Goal: Answer question/provide support: Answer question/provide support

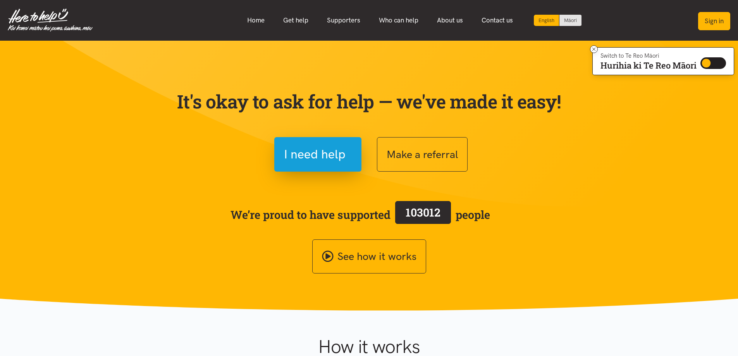
click at [711, 23] on button "Sign in" at bounding box center [714, 21] width 32 height 18
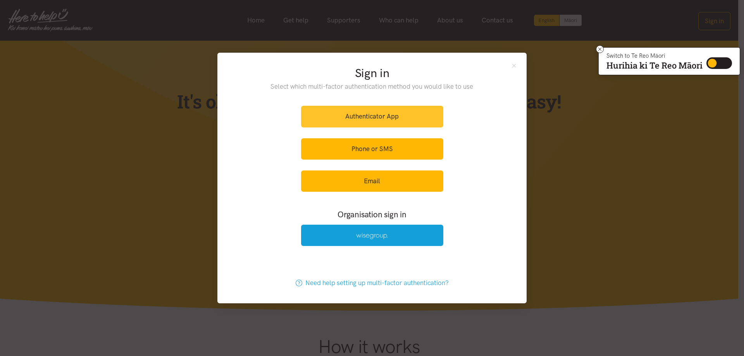
click at [375, 115] on link "Authenticator App" at bounding box center [372, 116] width 142 height 21
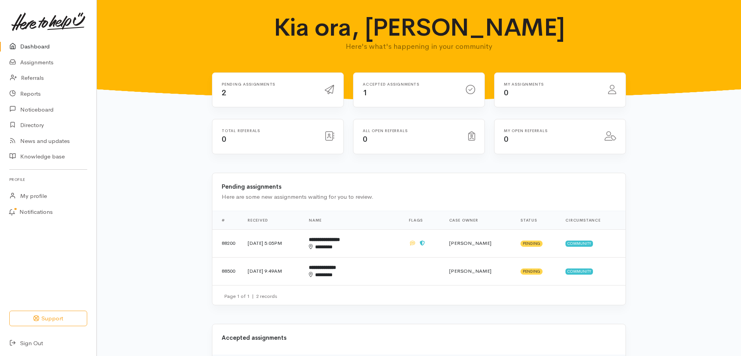
click at [329, 90] on icon at bounding box center [329, 89] width 9 height 9
click at [222, 94] on span "2" at bounding box center [224, 93] width 5 height 10
click at [332, 93] on icon at bounding box center [329, 89] width 9 height 9
click at [497, 270] on td "Priyanka Duggal" at bounding box center [478, 271] width 71 height 28
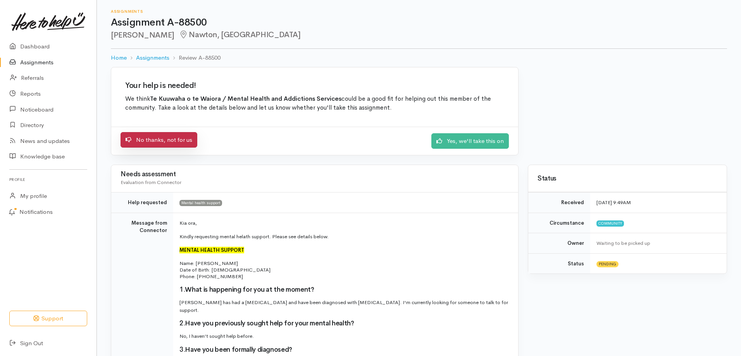
click at [158, 139] on link "No thanks, not for us" at bounding box center [159, 140] width 77 height 16
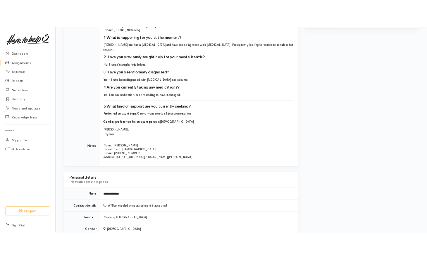
scroll to position [271, 0]
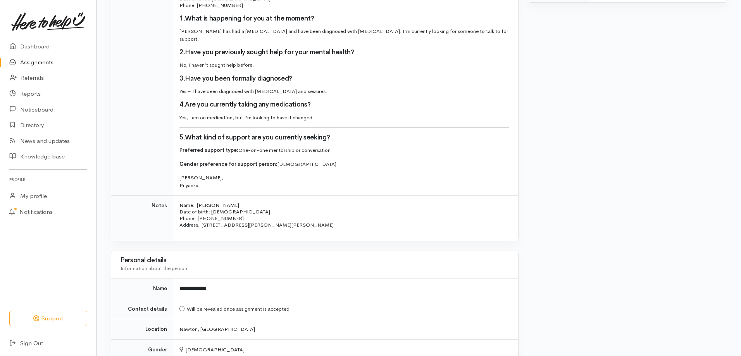
drag, startPoint x: 212, startPoint y: 203, endPoint x: 234, endPoint y: 208, distance: 22.2
click at [234, 208] on p "Name: [PERSON_NAME] Date of birth: [DEMOGRAPHIC_DATA] Phone:  [PHONE_NUMBER]" at bounding box center [343, 212] width 329 height 20
copy p "[PERSON_NAME]"
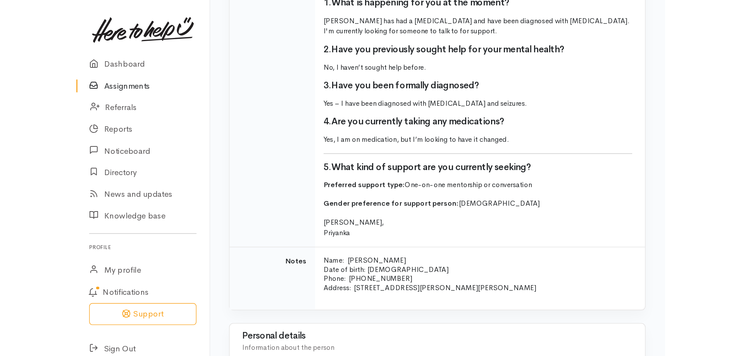
scroll to position [310, 0]
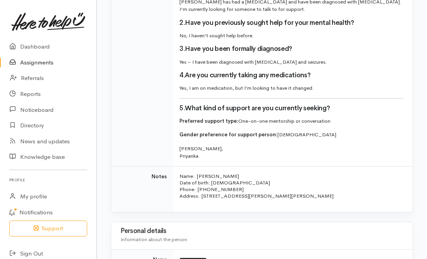
click at [210, 186] on p "Name: [PERSON_NAME] Date of birth: [DEMOGRAPHIC_DATA] Phone:  [PHONE_NUMBER]" at bounding box center [291, 182] width 224 height 20
drag, startPoint x: 211, startPoint y: 176, endPoint x: 200, endPoint y: 175, distance: 10.5
click at [200, 175] on p "Name: Isabell Oneill Date of birth: 10/06/1988 Phone:  02041042653" at bounding box center [291, 182] width 224 height 20
click at [213, 175] on p "Name: Isabell Oneill Date of birth: 10/06/1988 Phone:  02041042653" at bounding box center [291, 182] width 224 height 20
drag, startPoint x: 212, startPoint y: 176, endPoint x: 197, endPoint y: 175, distance: 14.4
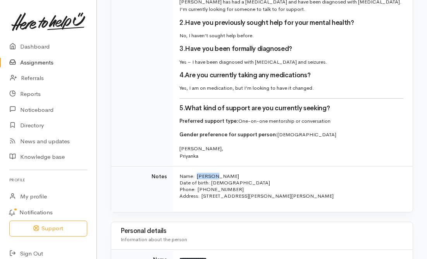
click at [197, 175] on p "Name: Isabell Oneill Date of birth: 10/06/1988 Phone:  02041042653" at bounding box center [291, 182] width 224 height 20
copy p "Isabell"
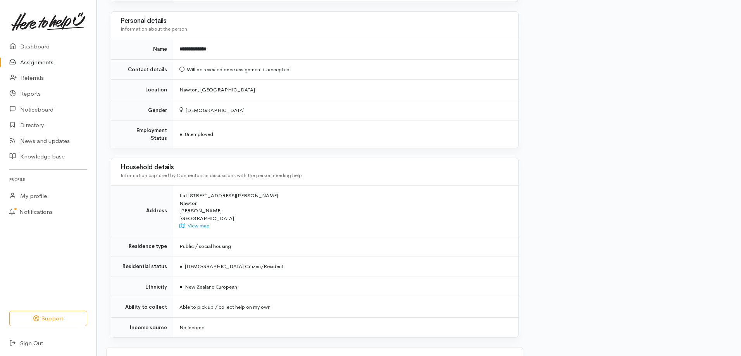
scroll to position [539, 0]
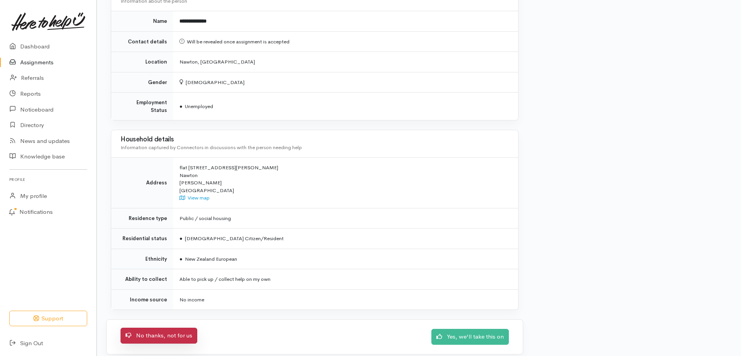
click at [170, 330] on link "No thanks, not for us" at bounding box center [159, 336] width 77 height 16
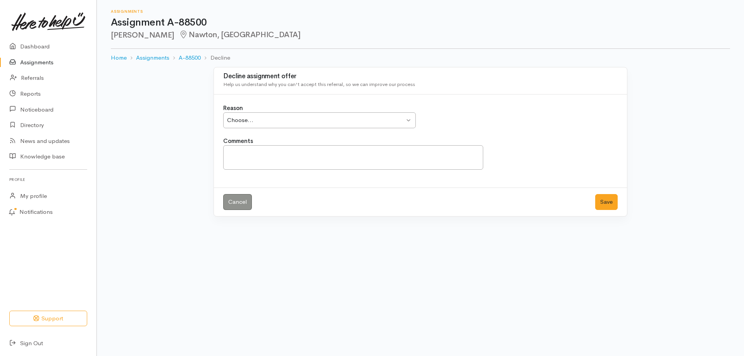
click at [268, 124] on div "Choose..." at bounding box center [316, 120] width 178 height 9
click at [251, 153] on textarea "Comments" at bounding box center [353, 157] width 260 height 24
click at [300, 153] on textarea "Client would not meet creteria for our services given current presentation." at bounding box center [353, 157] width 260 height 24
click at [427, 153] on textarea "Client would not meet criteria for our services given current presentation." at bounding box center [353, 157] width 260 height 24
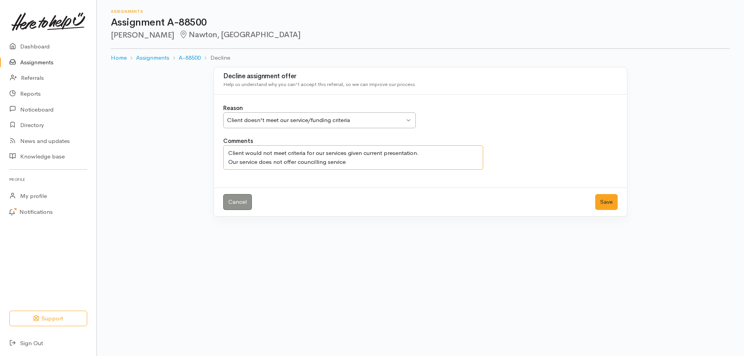
click at [319, 162] on textarea "Client would not meet criteria for our services given current presentation. Our…" at bounding box center [353, 157] width 260 height 24
click at [359, 164] on textarea "Client would not meet criteria for our services given current presentation. Our…" at bounding box center [353, 157] width 260 height 24
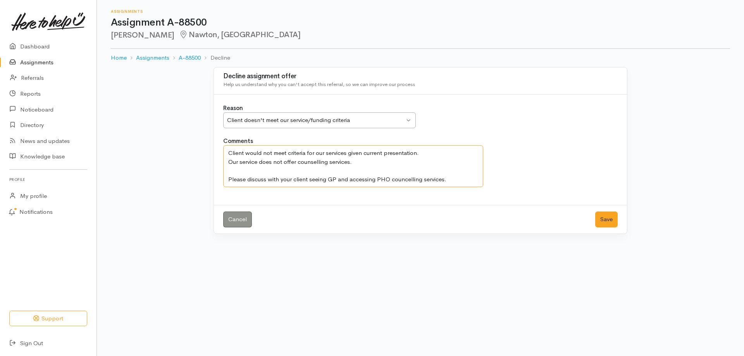
click at [406, 181] on textarea "Client would not meet criteria for our services given current presentation. Our…" at bounding box center [353, 166] width 260 height 42
click at [455, 176] on textarea "Client would not meet criteria for our services given current presentation. Our…" at bounding box center [353, 166] width 260 height 42
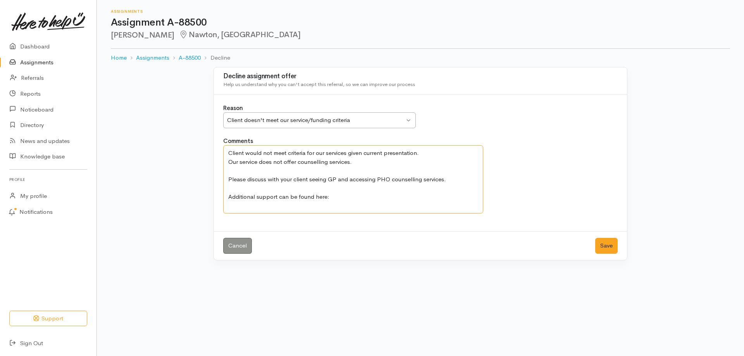
paste textarea "https://epilepsy.org.nz/"
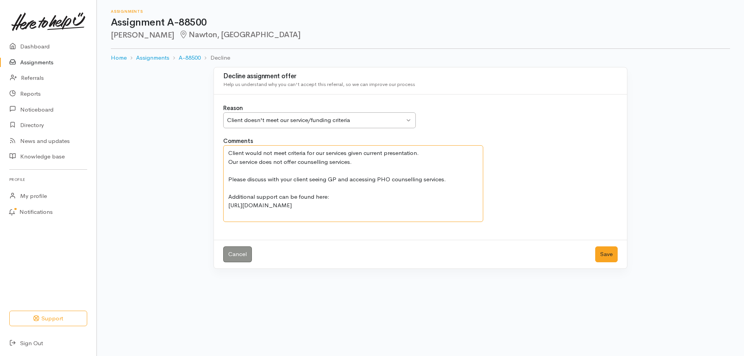
paste textarea "https://ewct.org.nz/"
type textarea "Client would not meet criteria for our services given current presentation. Our…"
click at [611, 255] on button "Save" at bounding box center [606, 255] width 22 height 16
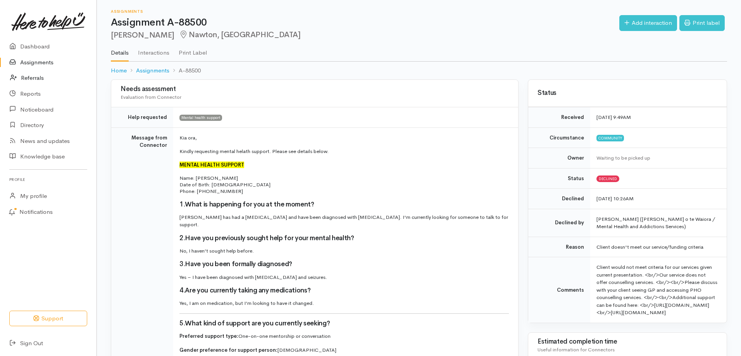
click at [31, 75] on link "Referrals" at bounding box center [48, 78] width 97 height 16
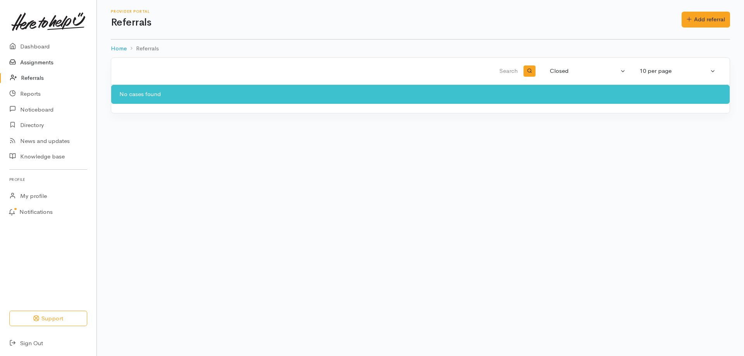
click at [32, 61] on link "Assignments" at bounding box center [48, 63] width 97 height 16
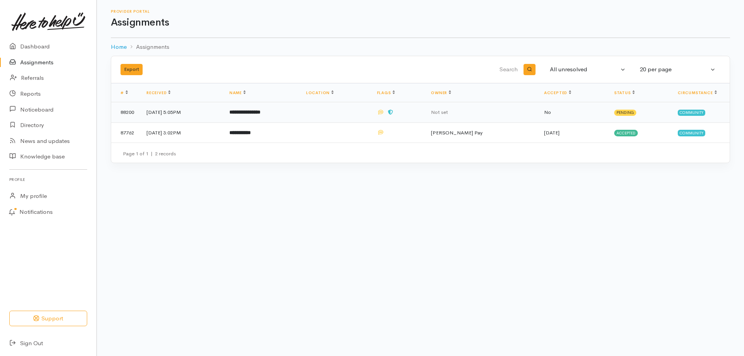
click at [549, 110] on span "No" at bounding box center [547, 112] width 7 height 7
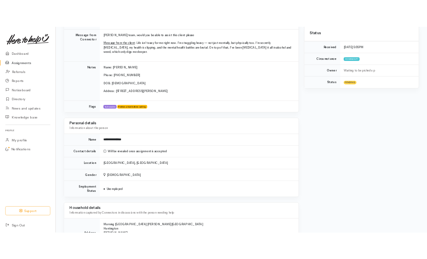
scroll to position [23, 0]
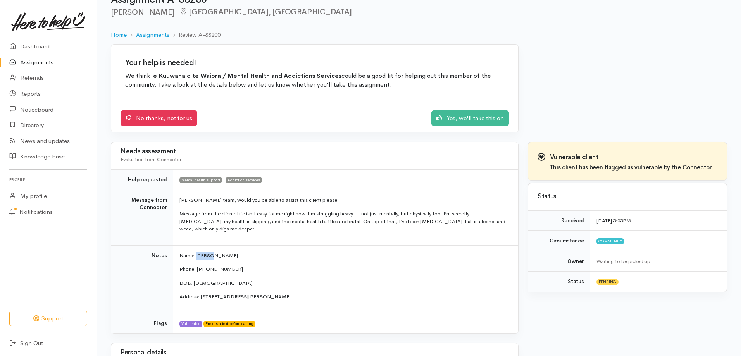
drag, startPoint x: 211, startPoint y: 255, endPoint x: 196, endPoint y: 254, distance: 15.2
click at [196, 254] on p "Name: Jayson Ounsworth" at bounding box center [343, 256] width 329 height 8
copy p "Jayson"
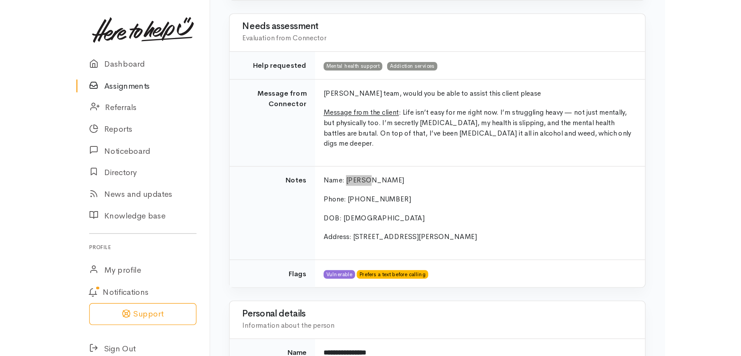
scroll to position [178, 0]
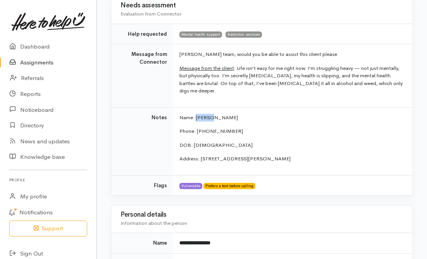
click at [227, 121] on p "Name: [PERSON_NAME]" at bounding box center [291, 118] width 224 height 8
drag, startPoint x: 240, startPoint y: 118, endPoint x: 214, endPoint y: 120, distance: 26.8
click at [214, 120] on p "Name: [PERSON_NAME]" at bounding box center [291, 118] width 224 height 8
copy p "Ounsworth"
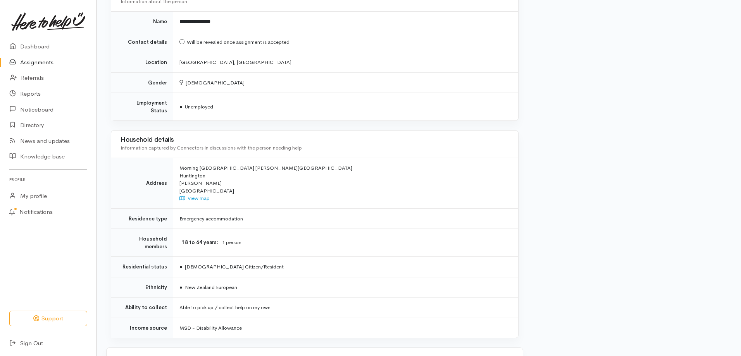
scroll to position [410, 0]
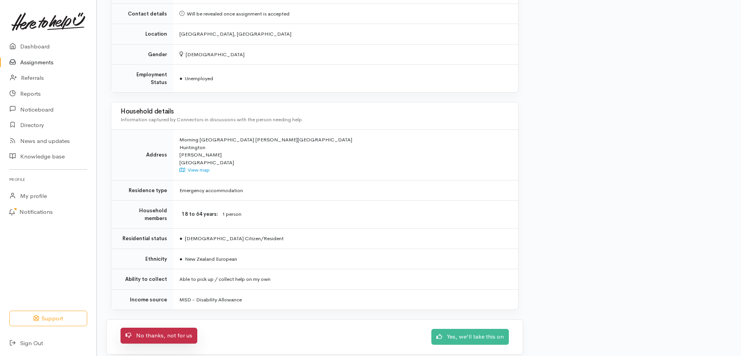
click at [178, 331] on link "No thanks, not for us" at bounding box center [159, 336] width 77 height 16
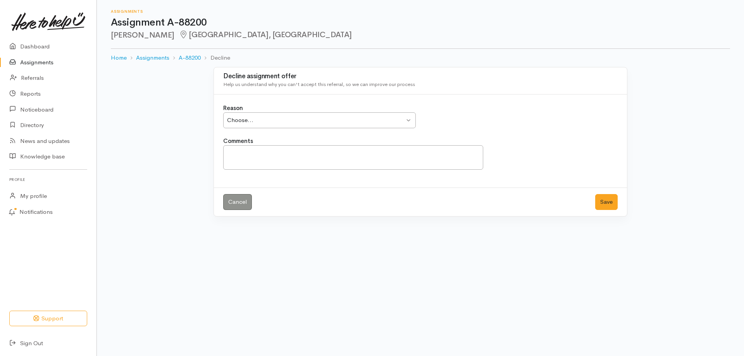
click at [265, 123] on div "Choose..." at bounding box center [316, 120] width 178 height 9
click at [254, 152] on textarea "Comments" at bounding box center [353, 157] width 260 height 24
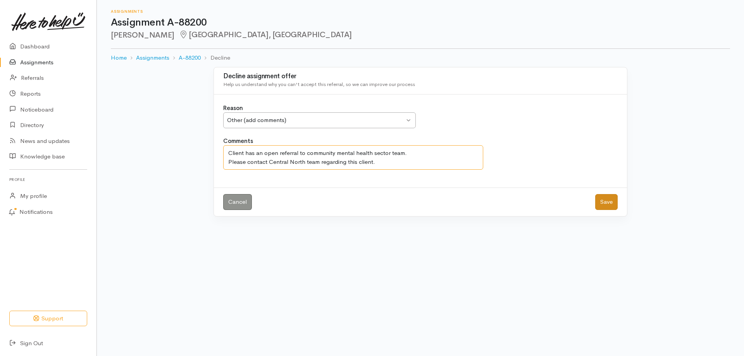
type textarea "Client has an open referral to community mental health sector team. Please cont…"
click at [610, 203] on button "Save" at bounding box center [606, 202] width 22 height 16
